Goal: Information Seeking & Learning: Learn about a topic

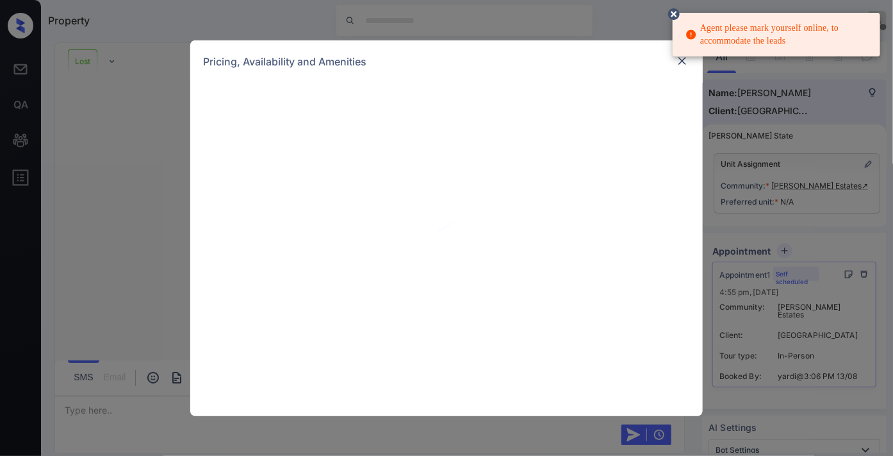
scroll to position [3500, 0]
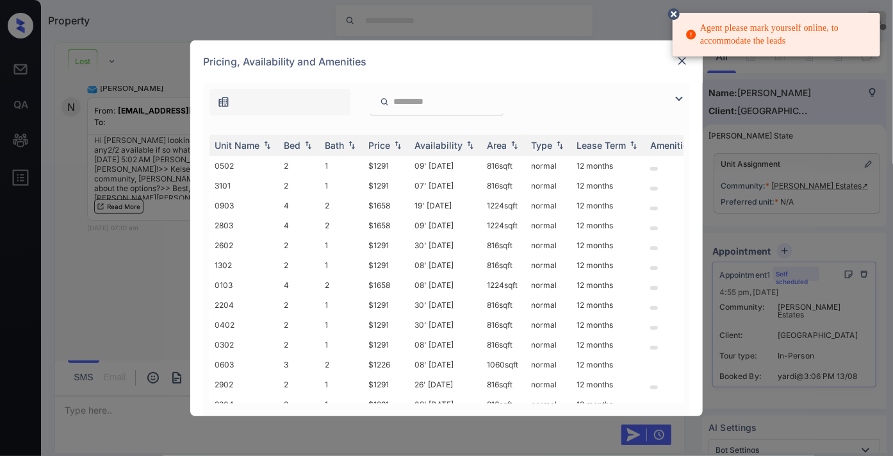
click at [674, 10] on icon at bounding box center [674, 14] width 12 height 12
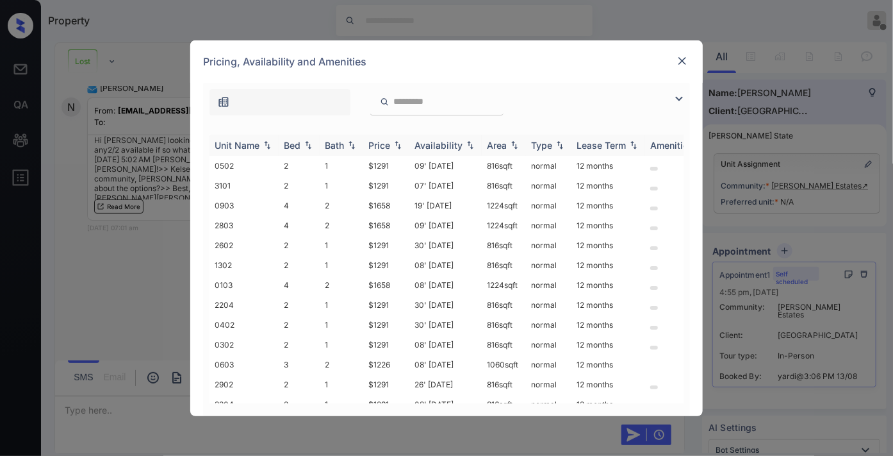
click at [393, 145] on img at bounding box center [398, 144] width 13 height 9
click at [393, 145] on img at bounding box center [398, 145] width 13 height 10
click at [682, 92] on img at bounding box center [679, 98] width 15 height 15
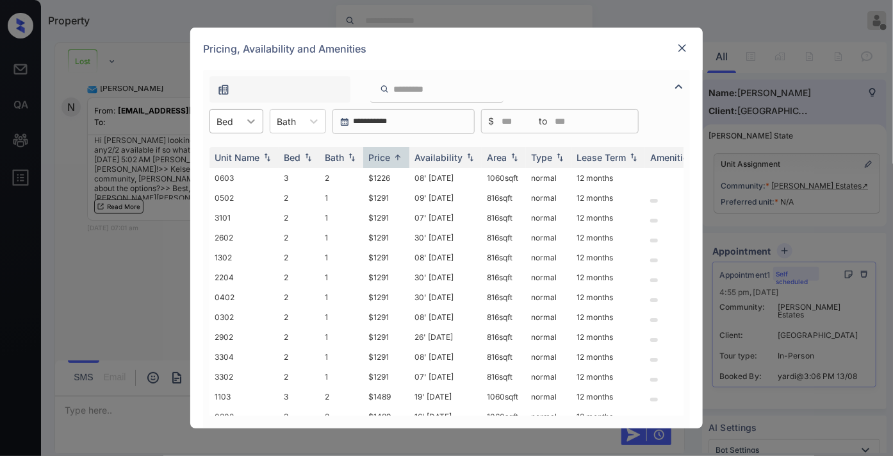
click at [250, 122] on icon at bounding box center [251, 121] width 13 height 13
click at [256, 151] on div "2" at bounding box center [237, 152] width 54 height 23
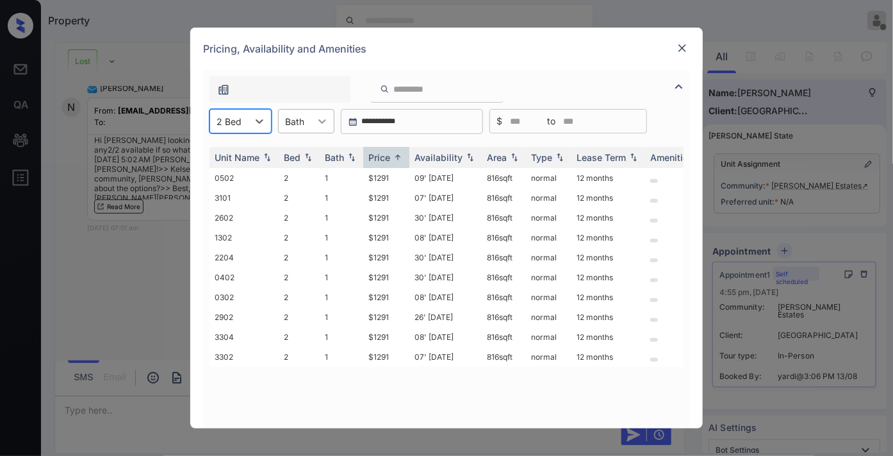
click at [317, 125] on icon at bounding box center [322, 121] width 13 height 13
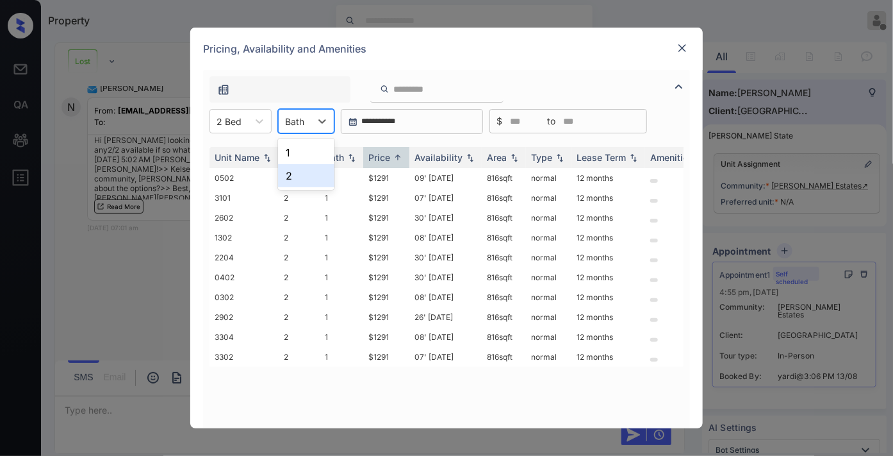
click at [491, 53] on div "Pricing, Availability and Amenities" at bounding box center [446, 49] width 513 height 42
drag, startPoint x: 398, startPoint y: 176, endPoint x: 362, endPoint y: 175, distance: 35.9
click at [362, 175] on tr "0502 2 1 $1291 09' Sep 25 816 sqft normal 12 months" at bounding box center [545, 178] width 670 height 20
copy tr "$1291"
click at [681, 49] on img at bounding box center [682, 48] width 13 height 13
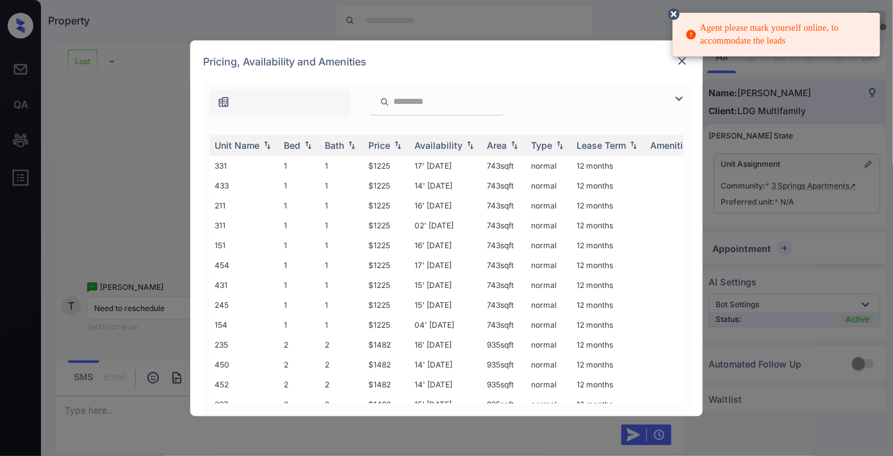
drag, startPoint x: 489, startPoint y: 56, endPoint x: 556, endPoint y: 69, distance: 67.8
click at [489, 56] on div "Pricing, Availability and Amenities" at bounding box center [446, 61] width 513 height 42
click at [675, 13] on icon at bounding box center [674, 14] width 12 height 12
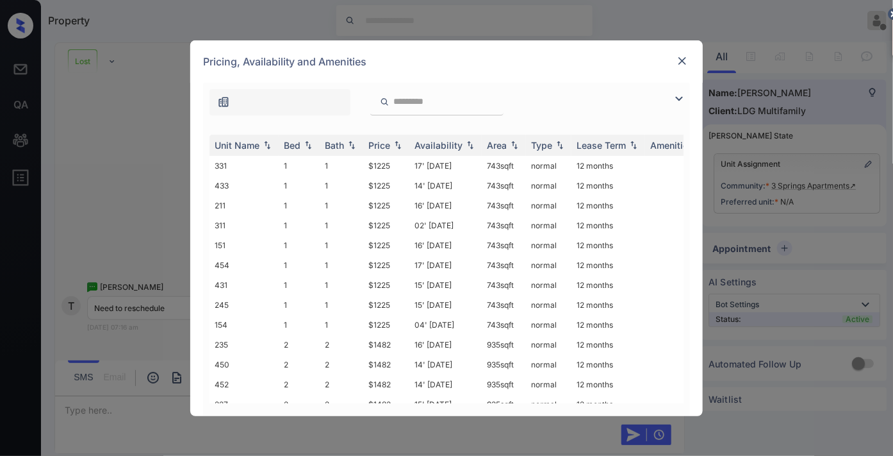
click at [692, 65] on div "Pricing, Availability and Amenities" at bounding box center [446, 61] width 513 height 42
click at [684, 60] on img at bounding box center [682, 60] width 13 height 13
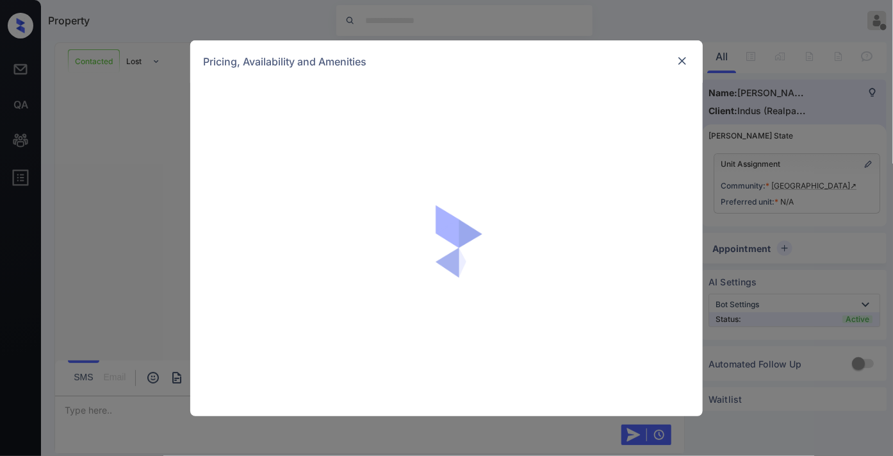
scroll to position [583, 0]
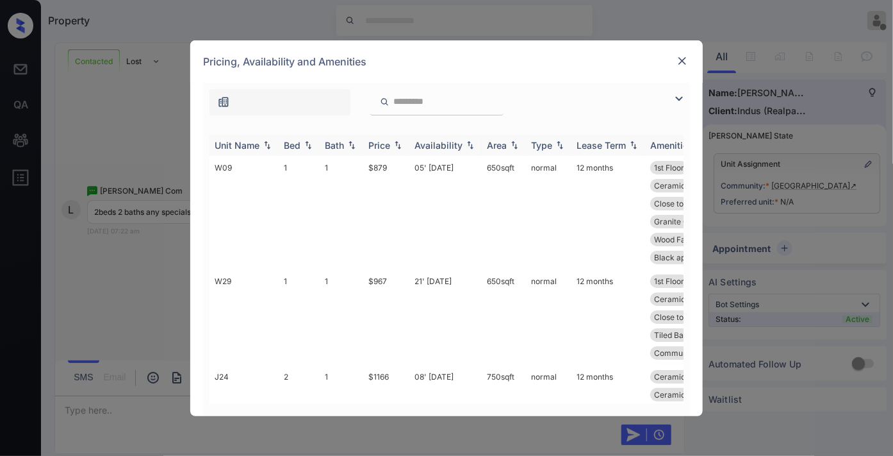
click at [392, 136] on th "Price" at bounding box center [386, 145] width 46 height 21
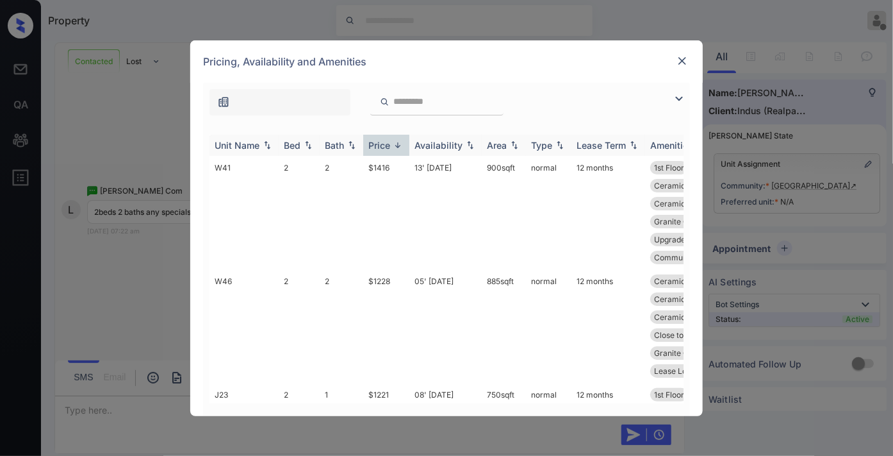
click at [392, 136] on th "Price" at bounding box center [386, 145] width 46 height 21
drag, startPoint x: 682, startPoint y: 97, endPoint x: 643, endPoint y: 104, distance: 39.8
click at [682, 98] on img at bounding box center [679, 98] width 15 height 15
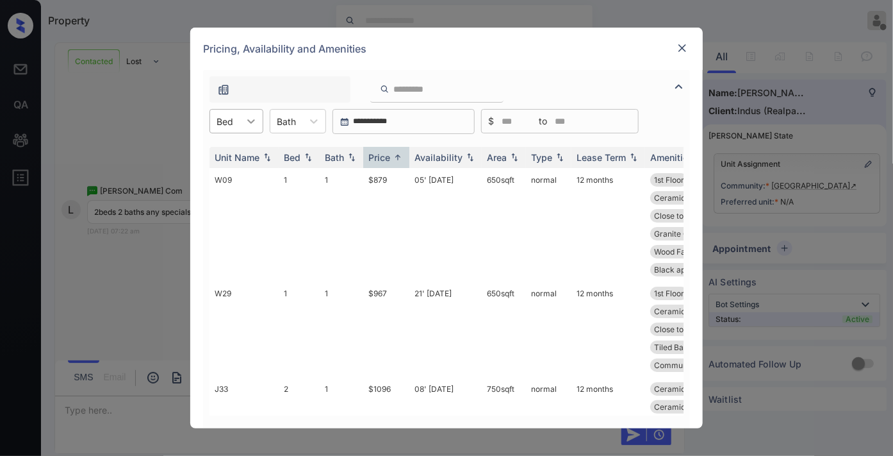
click at [250, 124] on icon at bounding box center [251, 121] width 13 height 13
click at [250, 174] on div "2" at bounding box center [237, 175] width 54 height 23
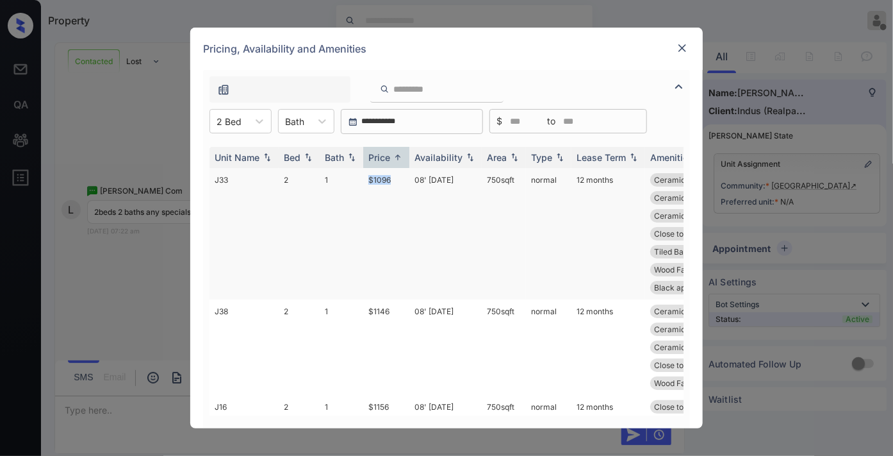
drag, startPoint x: 401, startPoint y: 175, endPoint x: 367, endPoint y: 175, distance: 34.0
click at [367, 175] on td "$1096" at bounding box center [386, 233] width 46 height 131
copy td "$1096"
click at [426, 177] on td "08' [DATE]" at bounding box center [446, 233] width 72 height 131
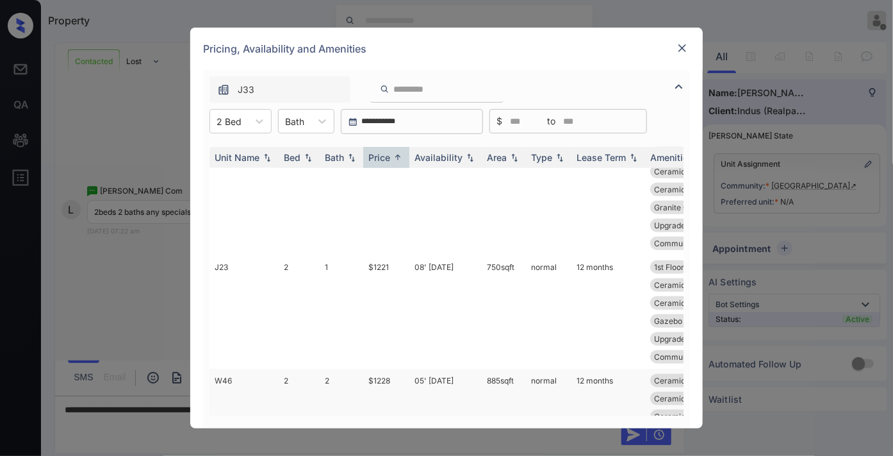
scroll to position [651, 0]
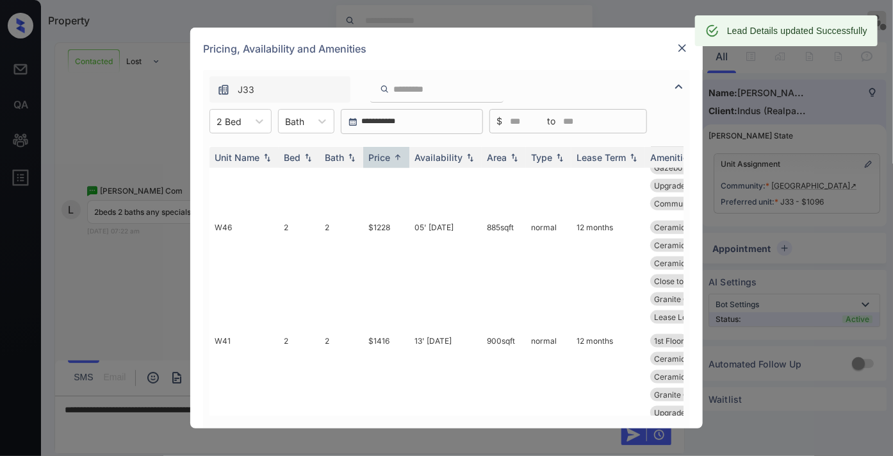
click at [681, 44] on img at bounding box center [682, 48] width 13 height 13
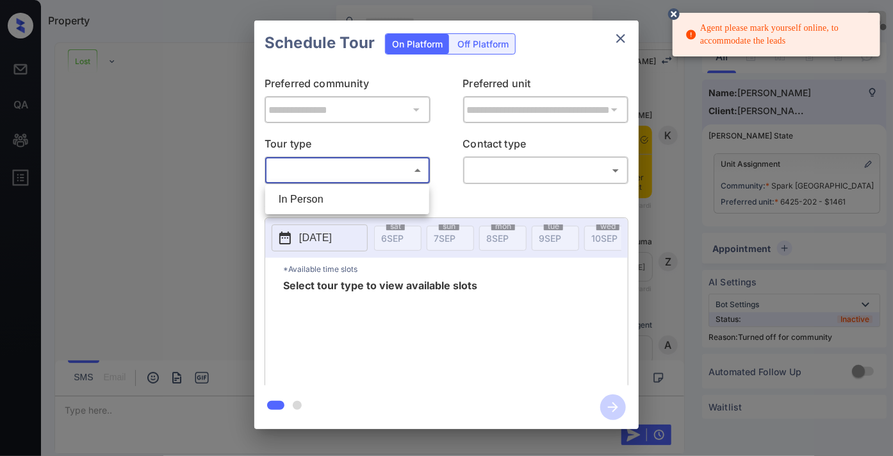
scroll to position [3671, 0]
click at [341, 195] on li "In Person" at bounding box center [348, 199] width 158 height 23
type input "********"
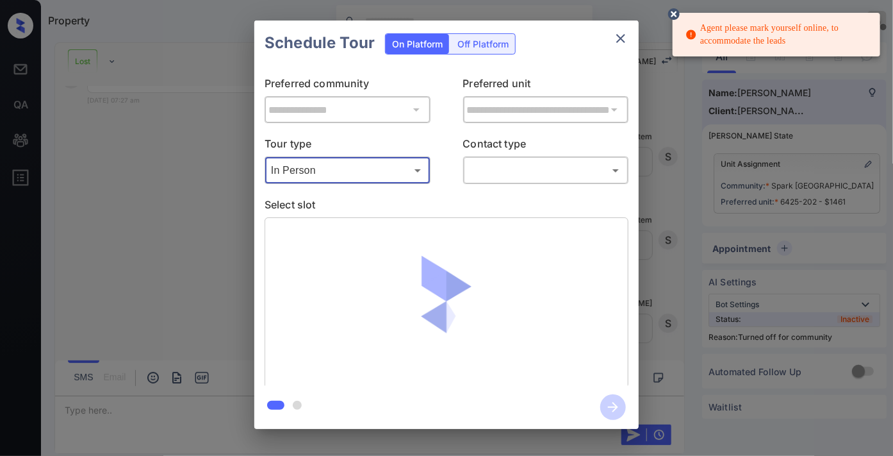
click at [534, 169] on body "Agent please mark yourself online, to accommodate the leads Property Samantha S…" at bounding box center [446, 228] width 893 height 456
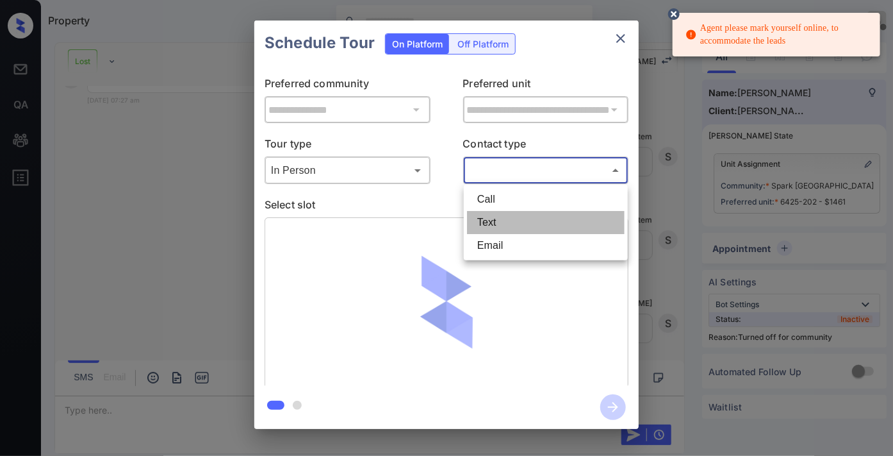
click at [515, 223] on li "Text" at bounding box center [546, 222] width 158 height 23
type input "****"
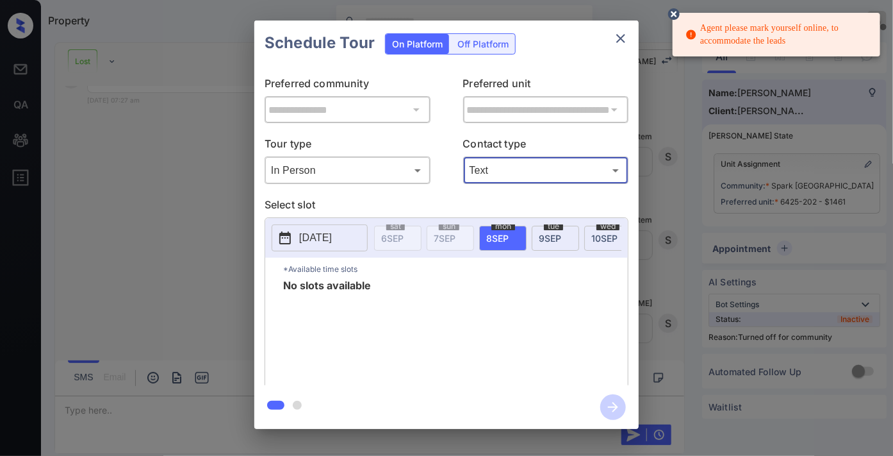
click at [675, 12] on icon at bounding box center [674, 14] width 12 height 12
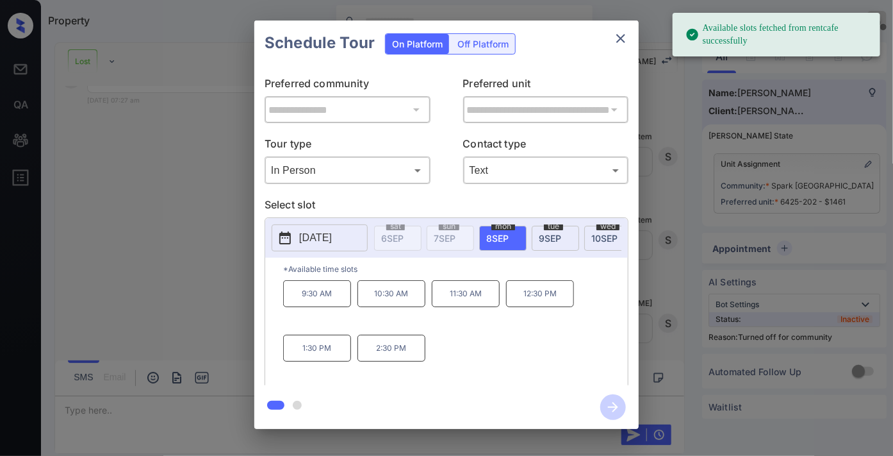
click at [325, 238] on p "2025-09-08" at bounding box center [315, 237] width 33 height 15
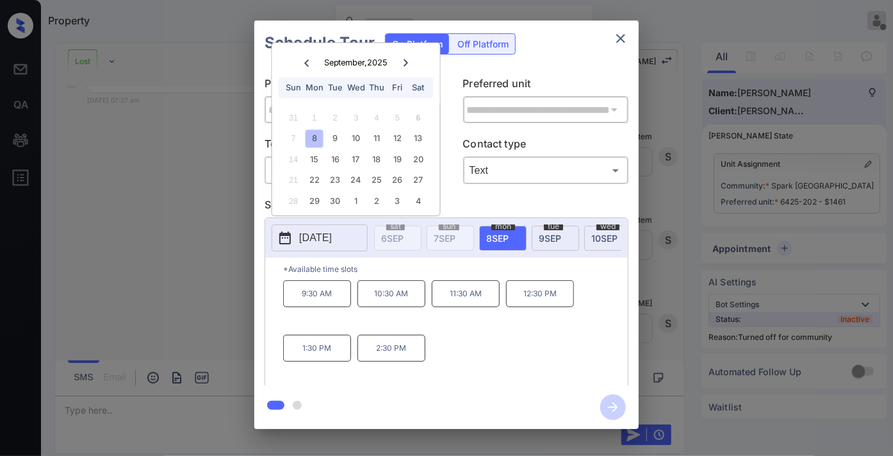
click at [625, 39] on icon "close" at bounding box center [620, 38] width 15 height 15
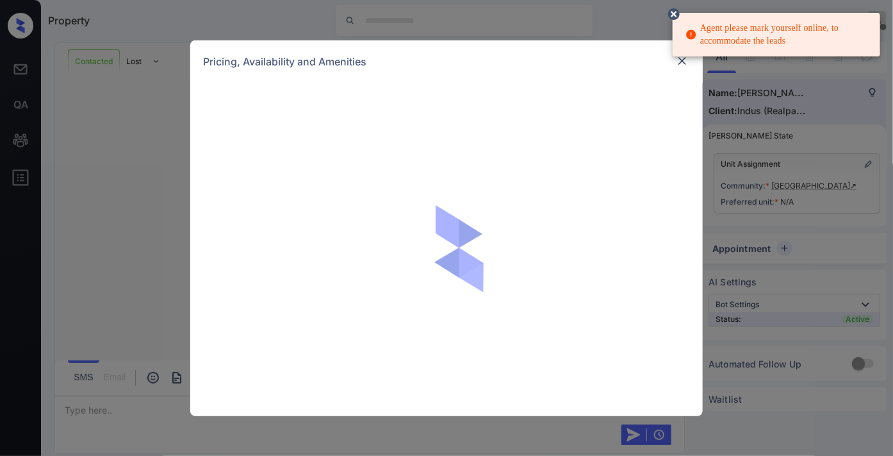
scroll to position [588, 0]
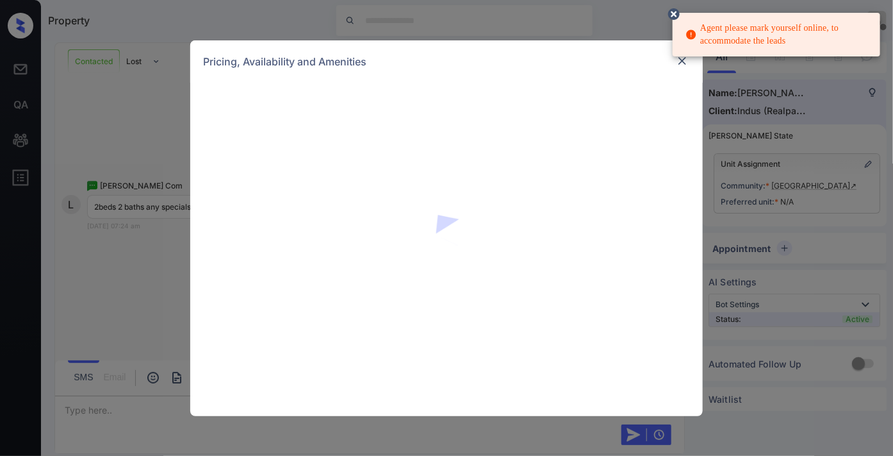
click at [673, 10] on icon at bounding box center [674, 14] width 12 height 12
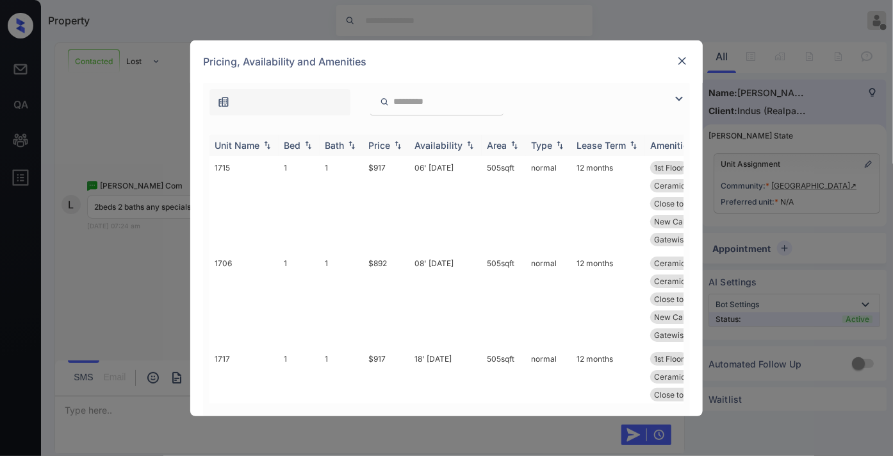
click at [383, 144] on div "Price" at bounding box center [379, 145] width 22 height 11
click at [680, 98] on img at bounding box center [679, 98] width 15 height 15
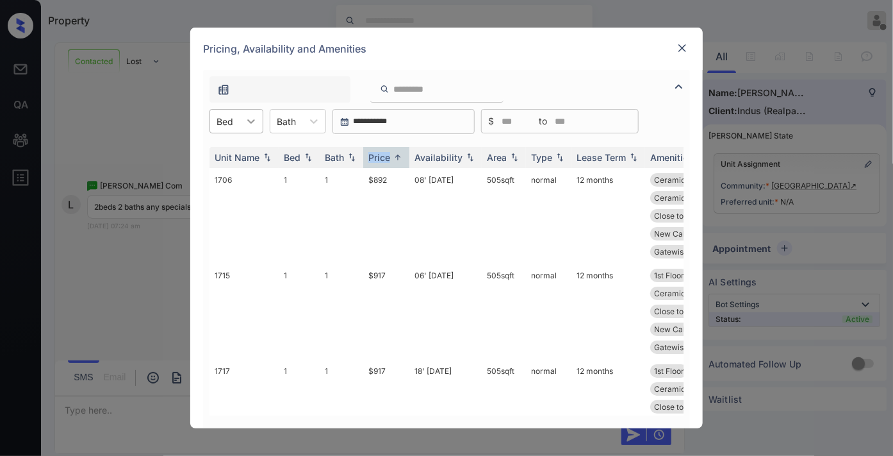
click at [242, 119] on div at bounding box center [251, 121] width 23 height 23
click at [240, 179] on div "2" at bounding box center [237, 175] width 54 height 23
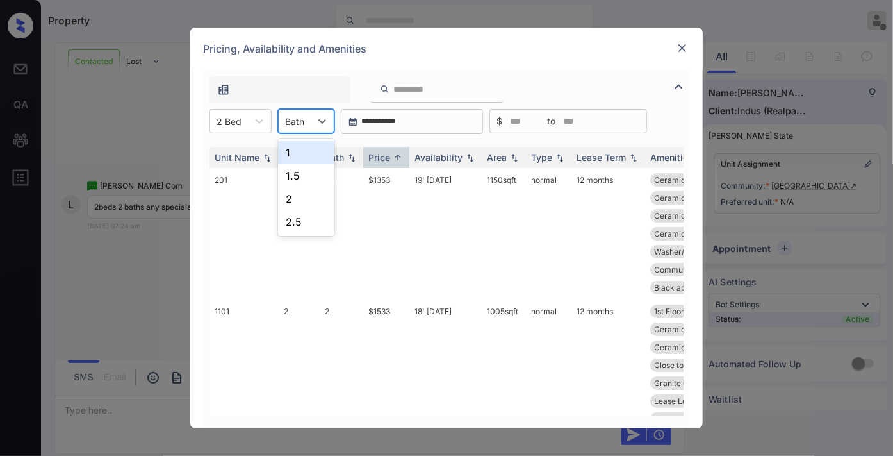
click at [295, 123] on div at bounding box center [294, 121] width 19 height 13
drag, startPoint x: 401, startPoint y: 178, endPoint x: 382, endPoint y: 173, distance: 19.1
click at [342, 169] on tr "201 2 1.5 $1353 19' [DATE] sqft normal 12 months Ceramic Tile Ba... Ceramic Til…" at bounding box center [545, 233] width 670 height 131
copy tr "$1353"
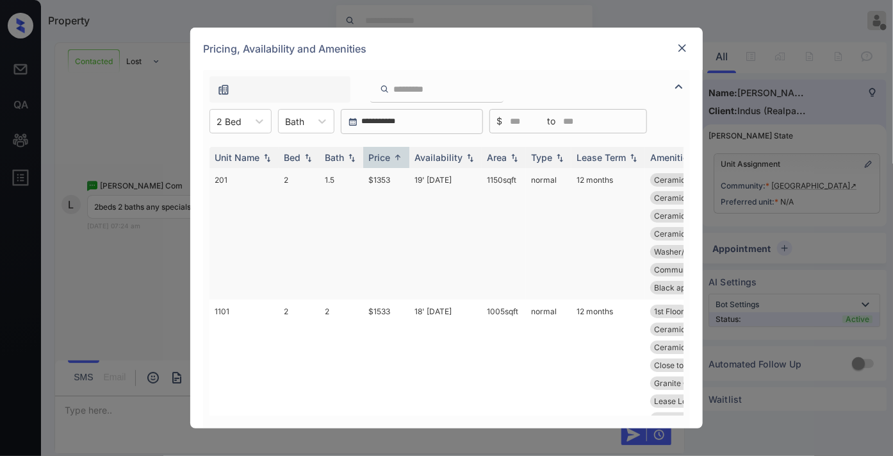
click at [415, 187] on td "19' [DATE]" at bounding box center [446, 233] width 72 height 131
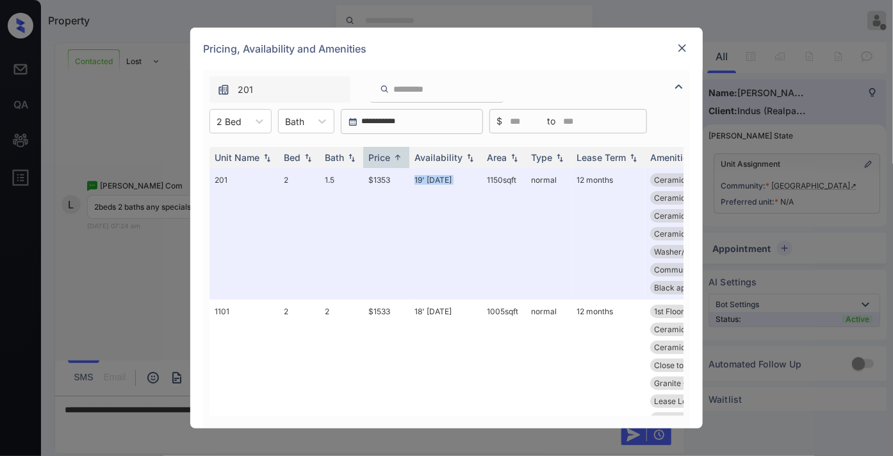
click at [683, 49] on img at bounding box center [682, 48] width 13 height 13
